Goal: Information Seeking & Learning: Check status

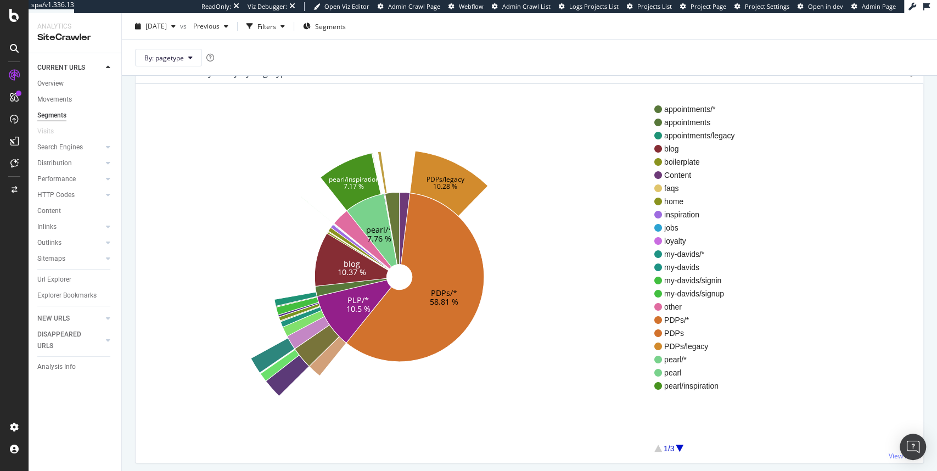
scroll to position [66, 0]
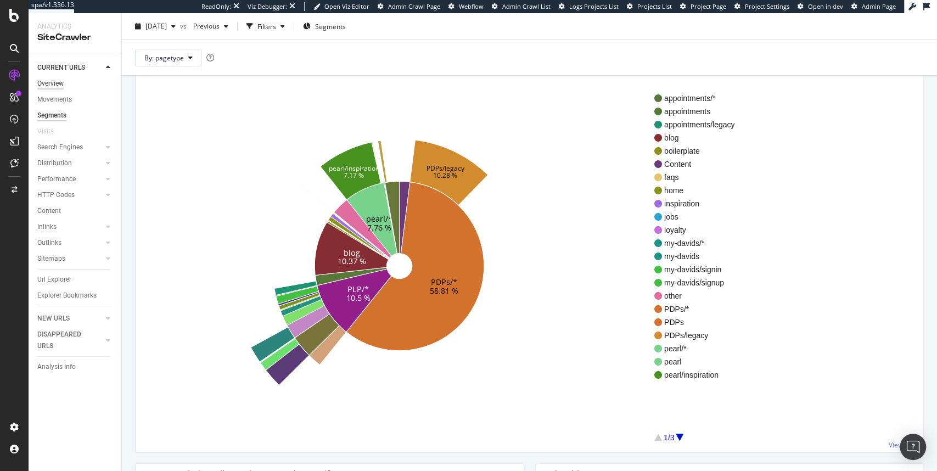
click at [54, 86] on div "Overview" at bounding box center [50, 84] width 26 height 12
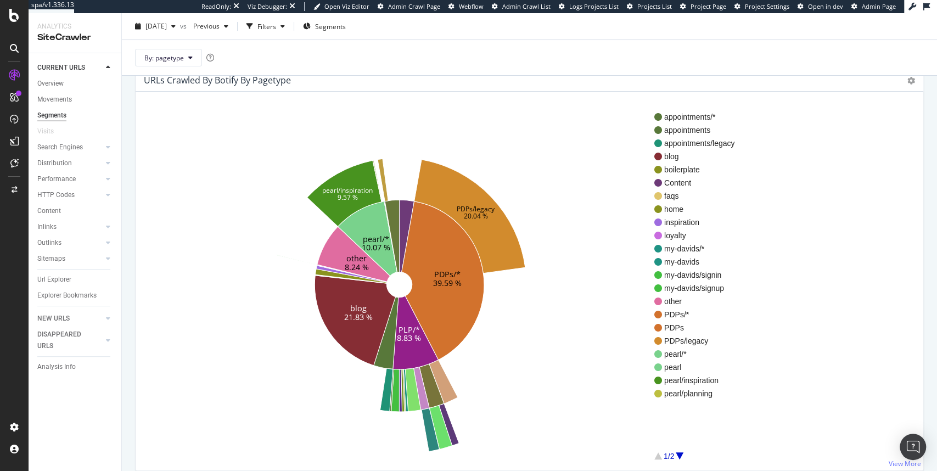
scroll to position [66, 0]
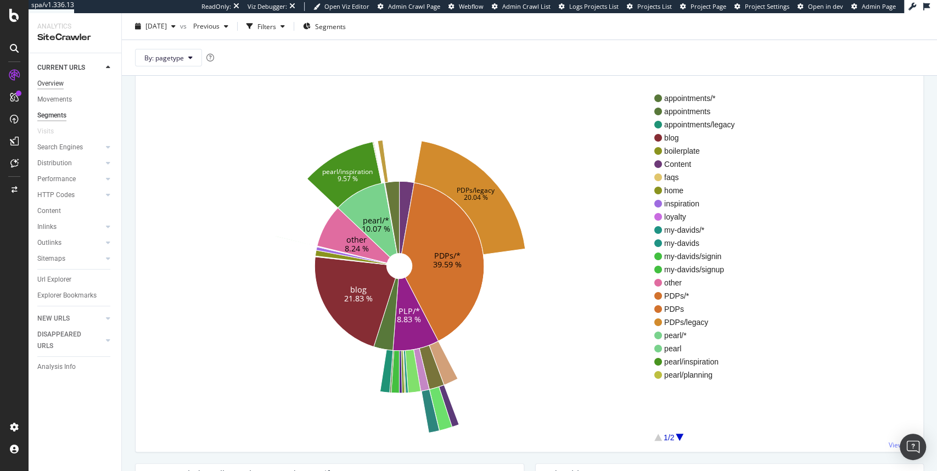
click at [59, 83] on div "Overview" at bounding box center [50, 84] width 26 height 12
